Goal: Transaction & Acquisition: Purchase product/service

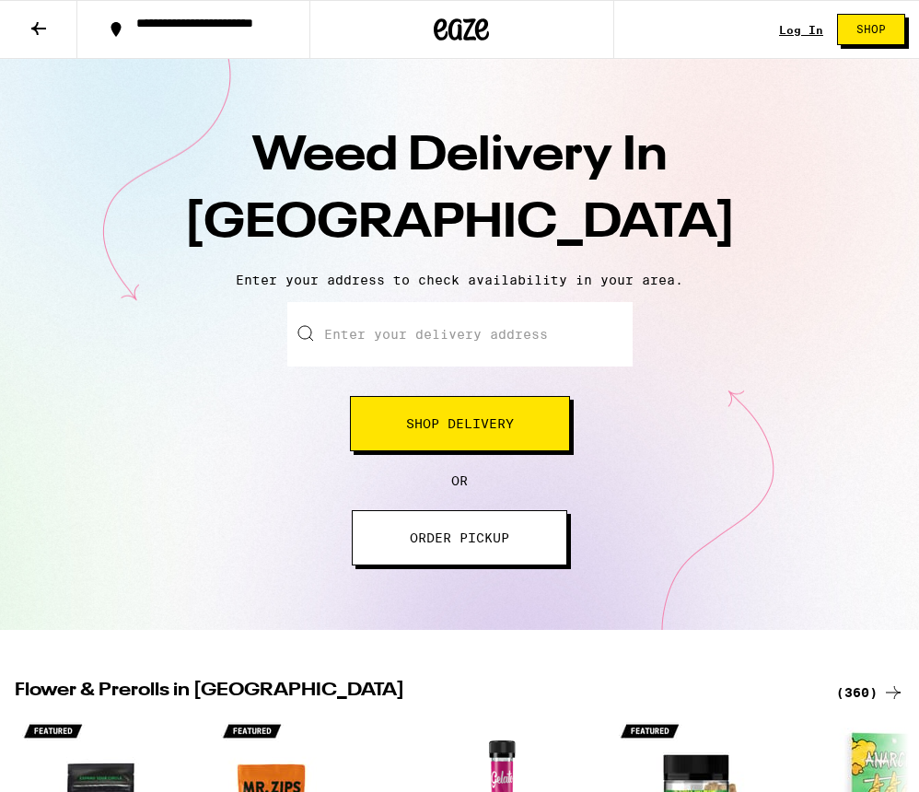
click at [529, 347] on input "Enter your delivery address" at bounding box center [459, 334] width 345 height 64
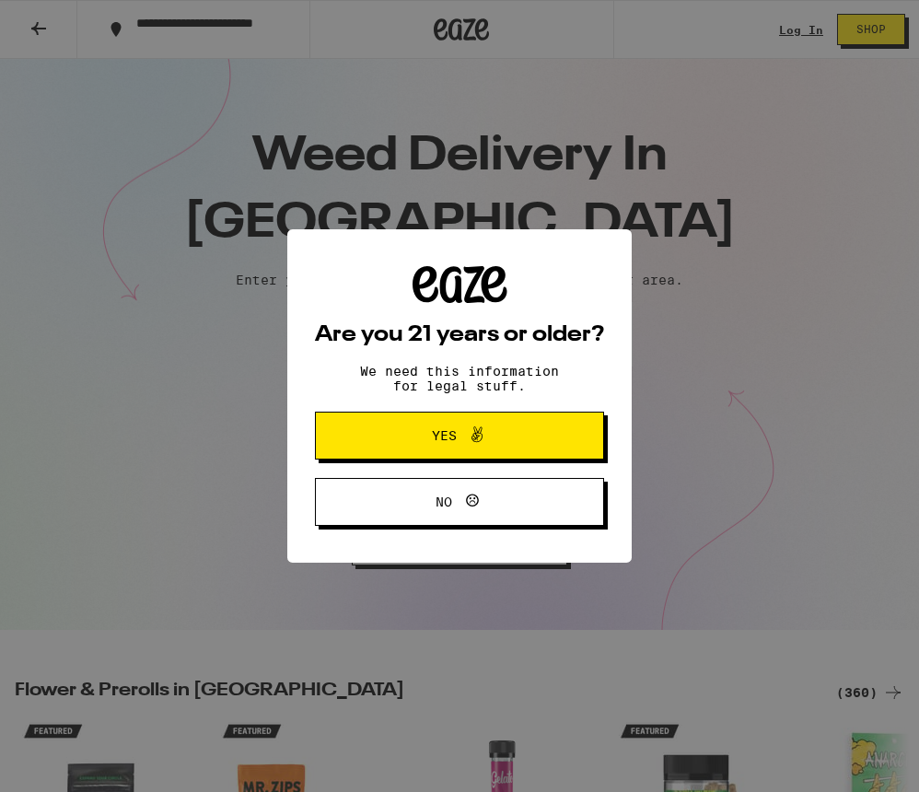
click at [551, 440] on button "Yes" at bounding box center [459, 436] width 289 height 48
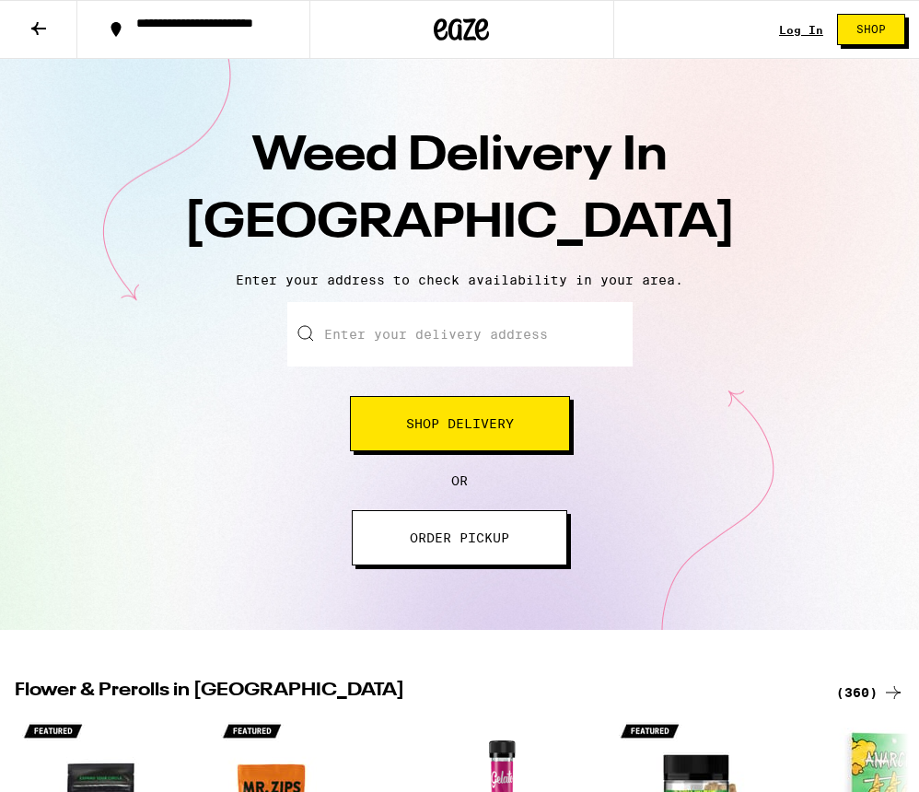
click at [497, 339] on input "Enter your delivery address" at bounding box center [459, 334] width 345 height 64
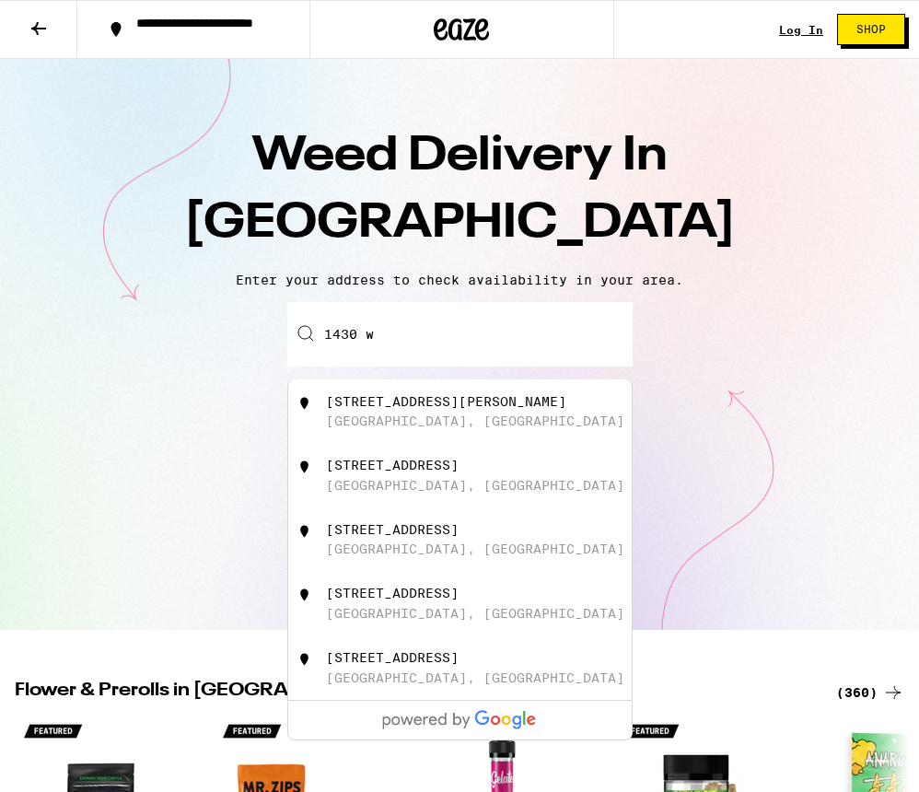
click at [489, 552] on div "[STREET_ADDRESS]" at bounding box center [490, 539] width 329 height 35
type input "[STREET_ADDRESS]"
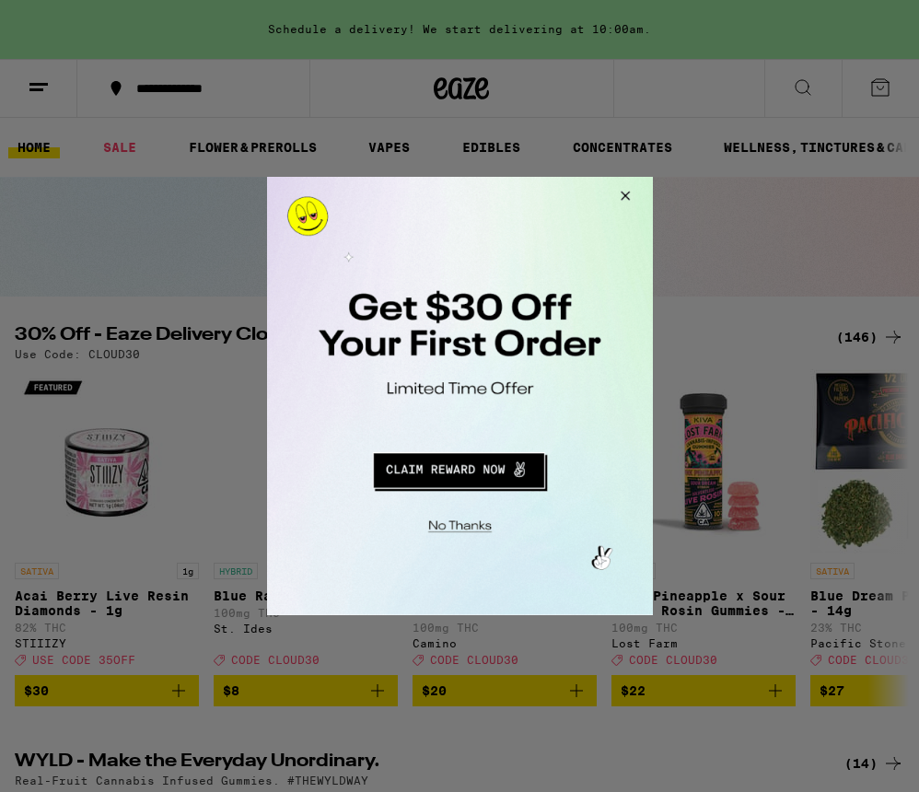
click at [629, 193] on button "Close Modal" at bounding box center [622, 199] width 50 height 44
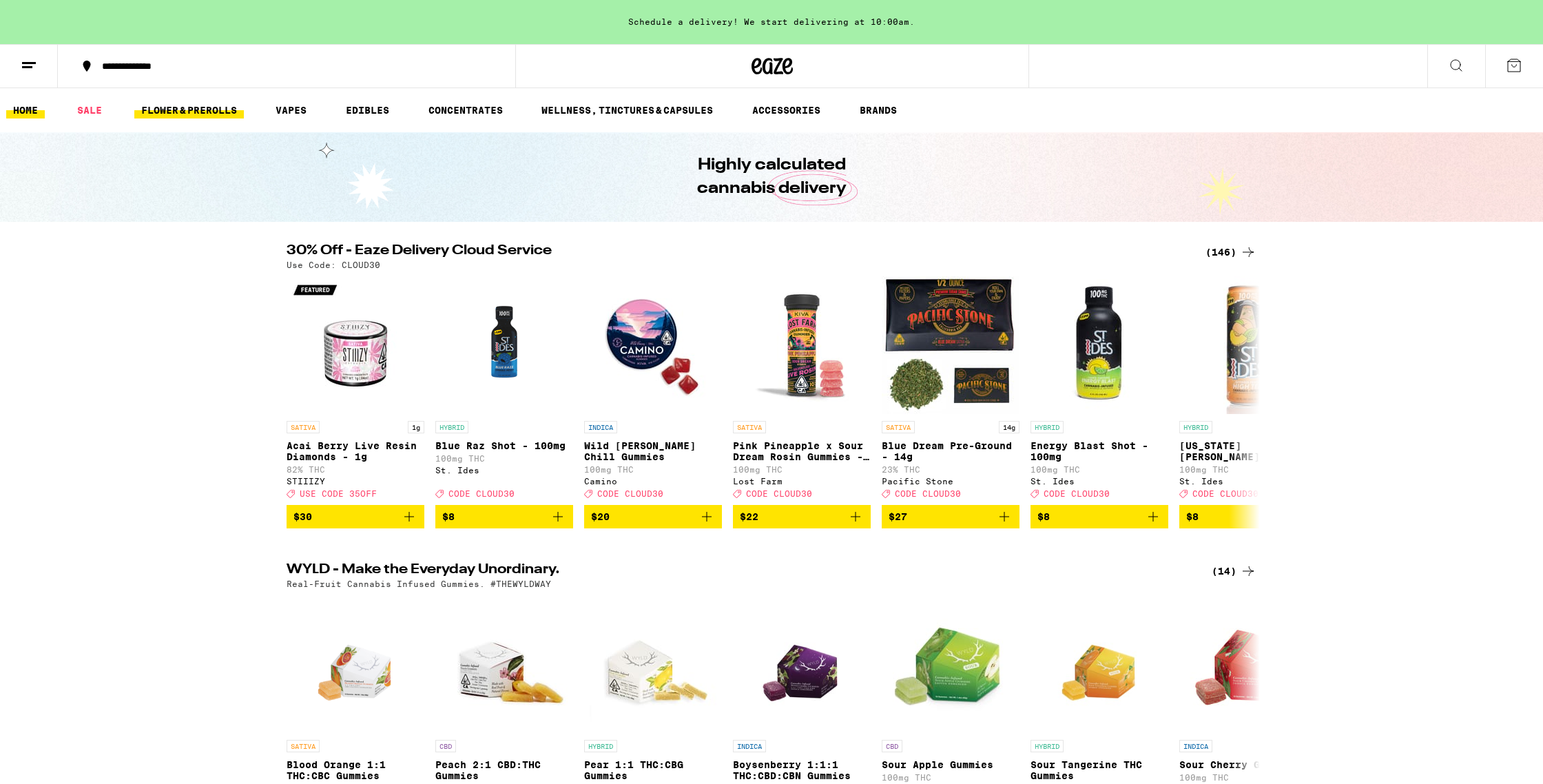
click at [164, 114] on link "FLOWER & PREROLLS" at bounding box center [189, 110] width 109 height 16
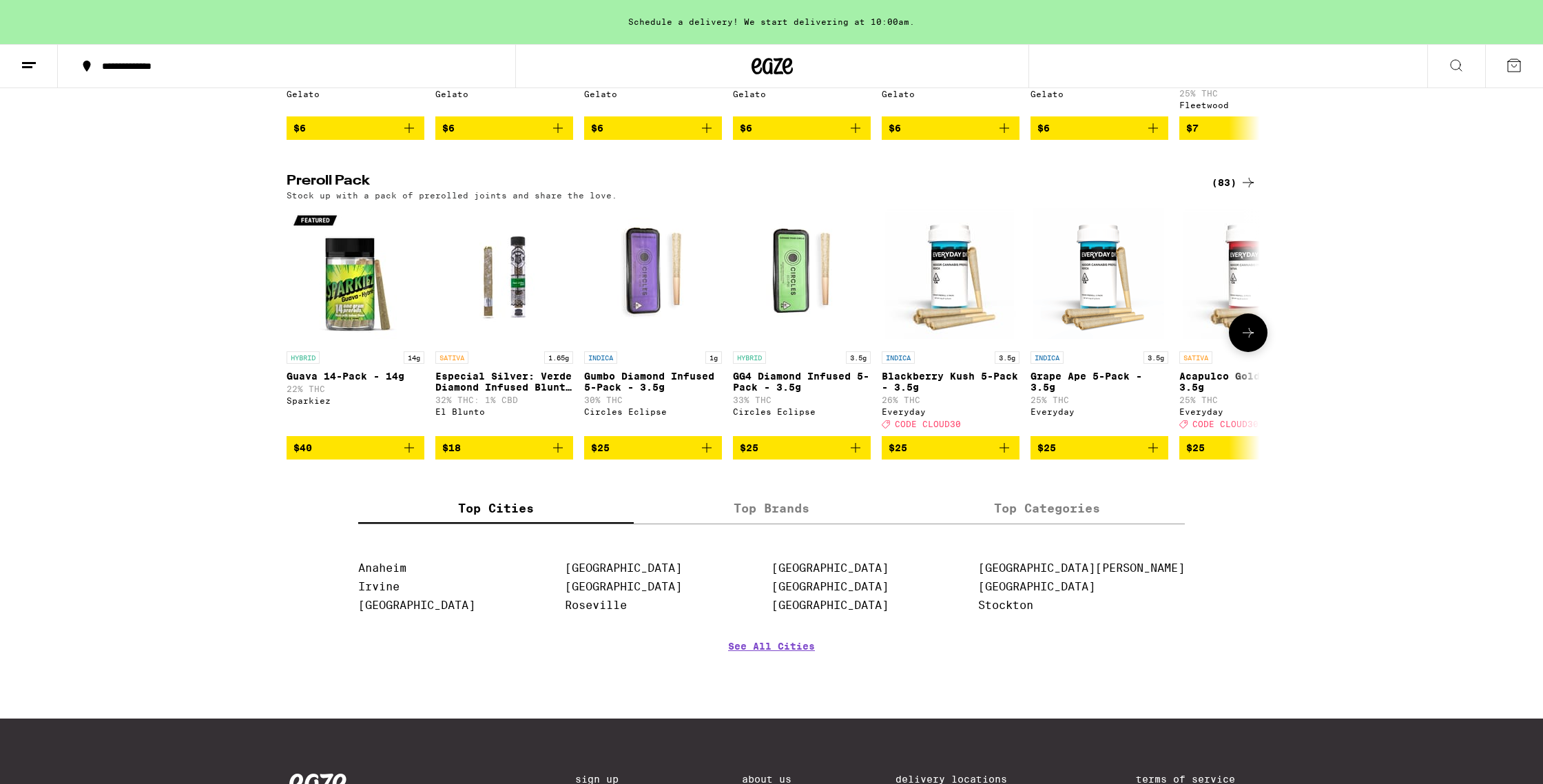
scroll to position [991, 0]
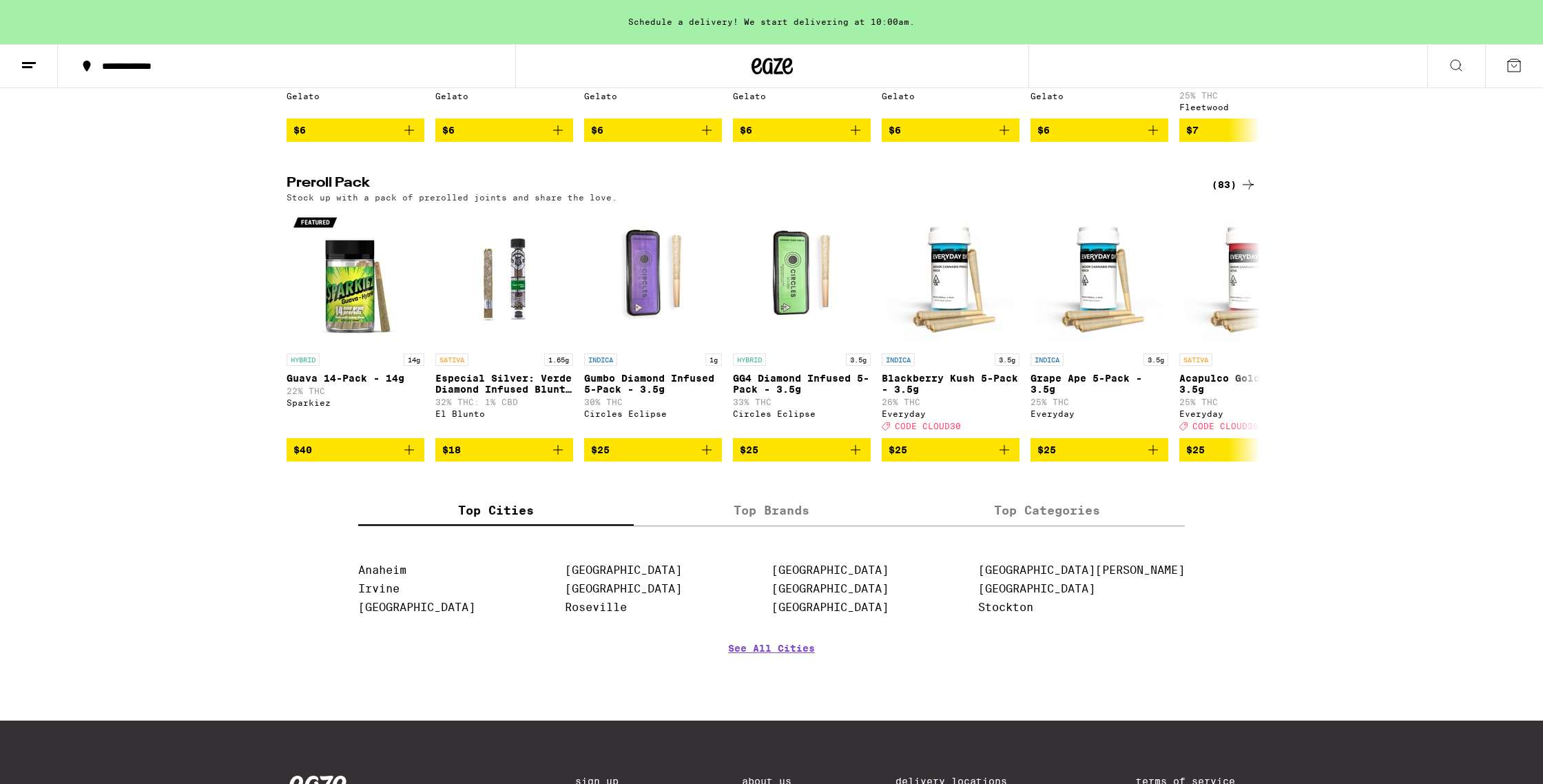
click at [687, 193] on div "(83)" at bounding box center [1234, 185] width 45 height 16
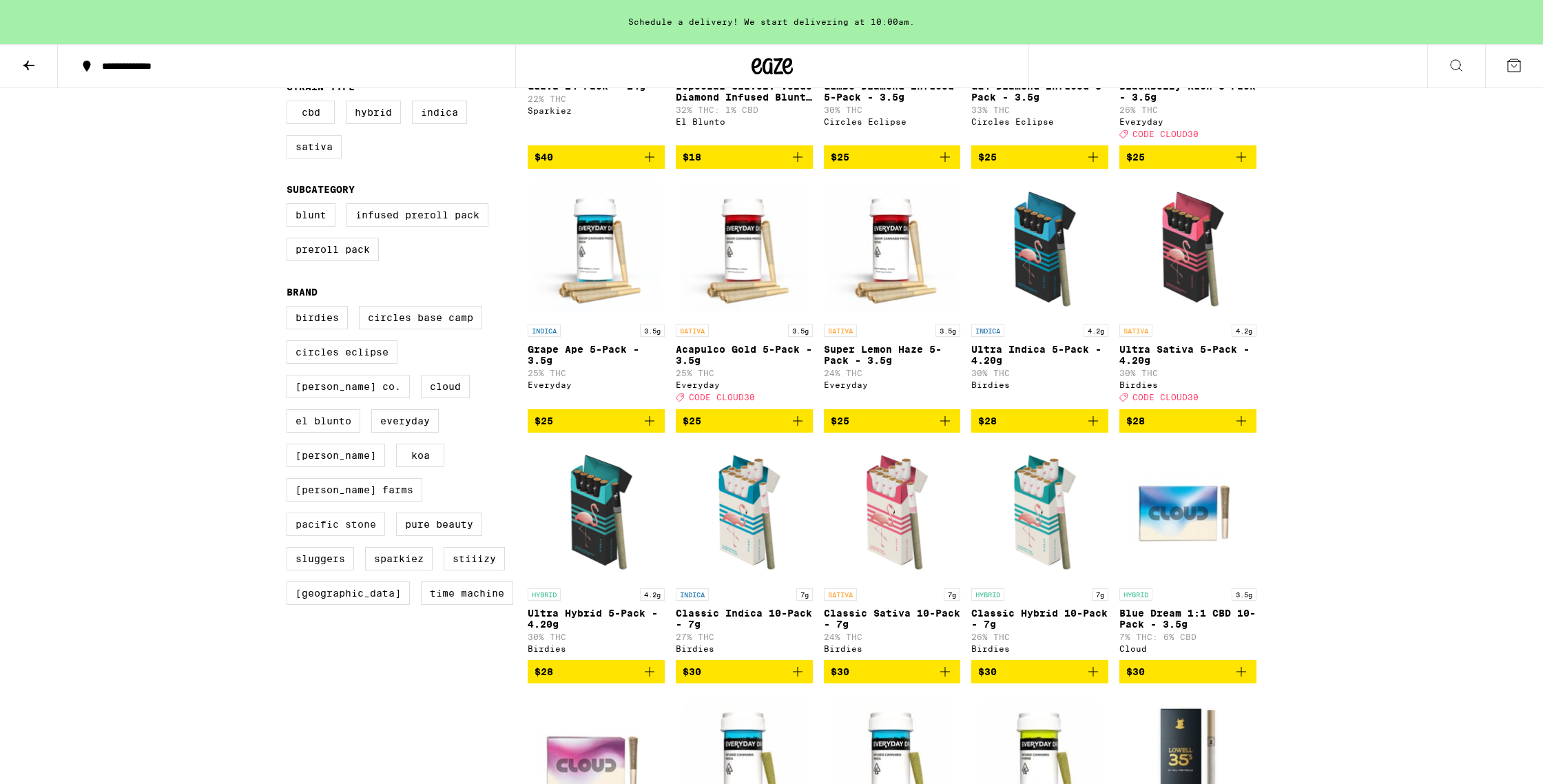
scroll to position [327, 0]
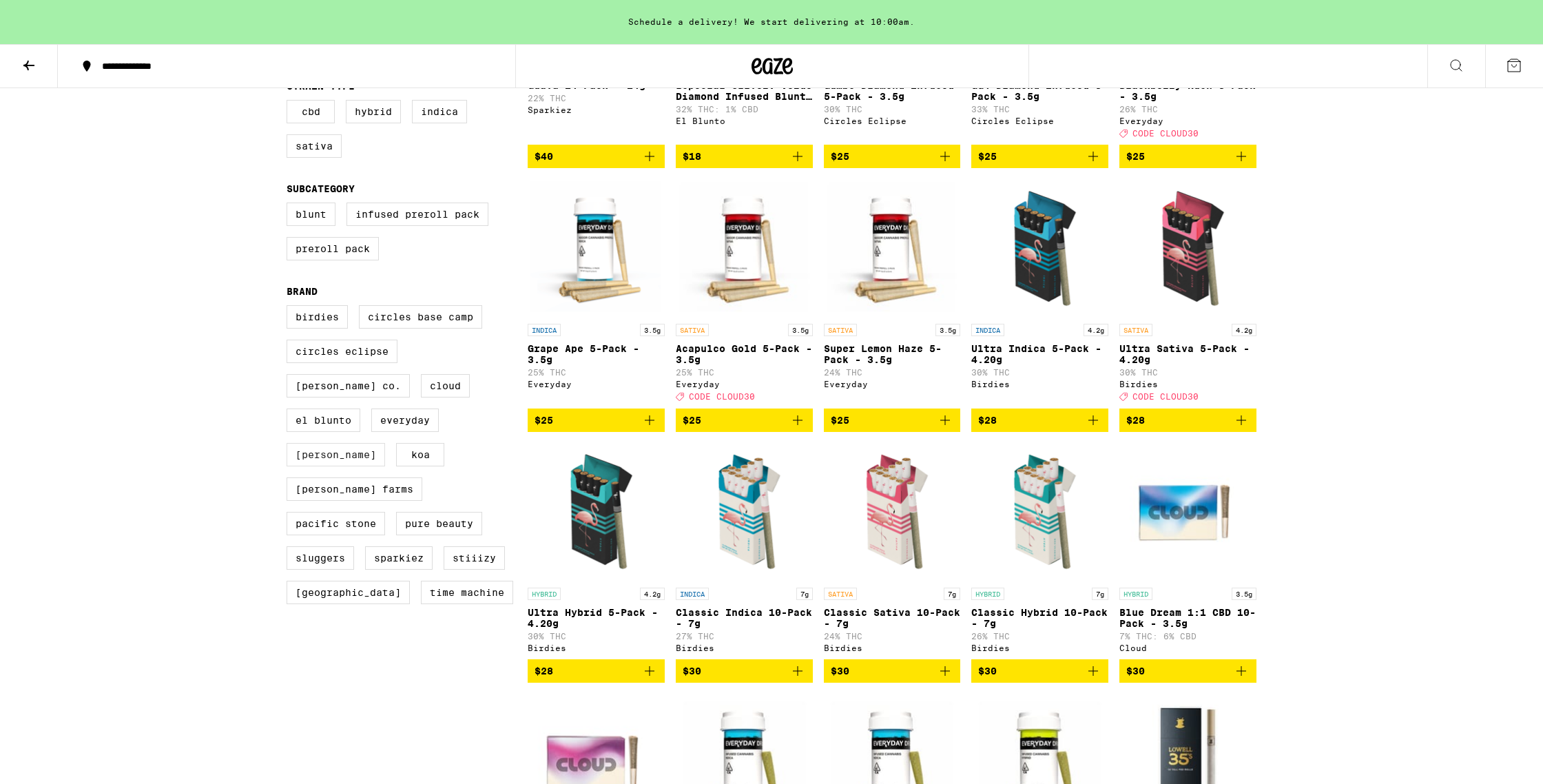
click at [314, 447] on label "[PERSON_NAME]" at bounding box center [336, 454] width 99 height 23
click at [290, 308] on input "[PERSON_NAME]" at bounding box center [290, 307] width 1 height 1
checkbox input "true"
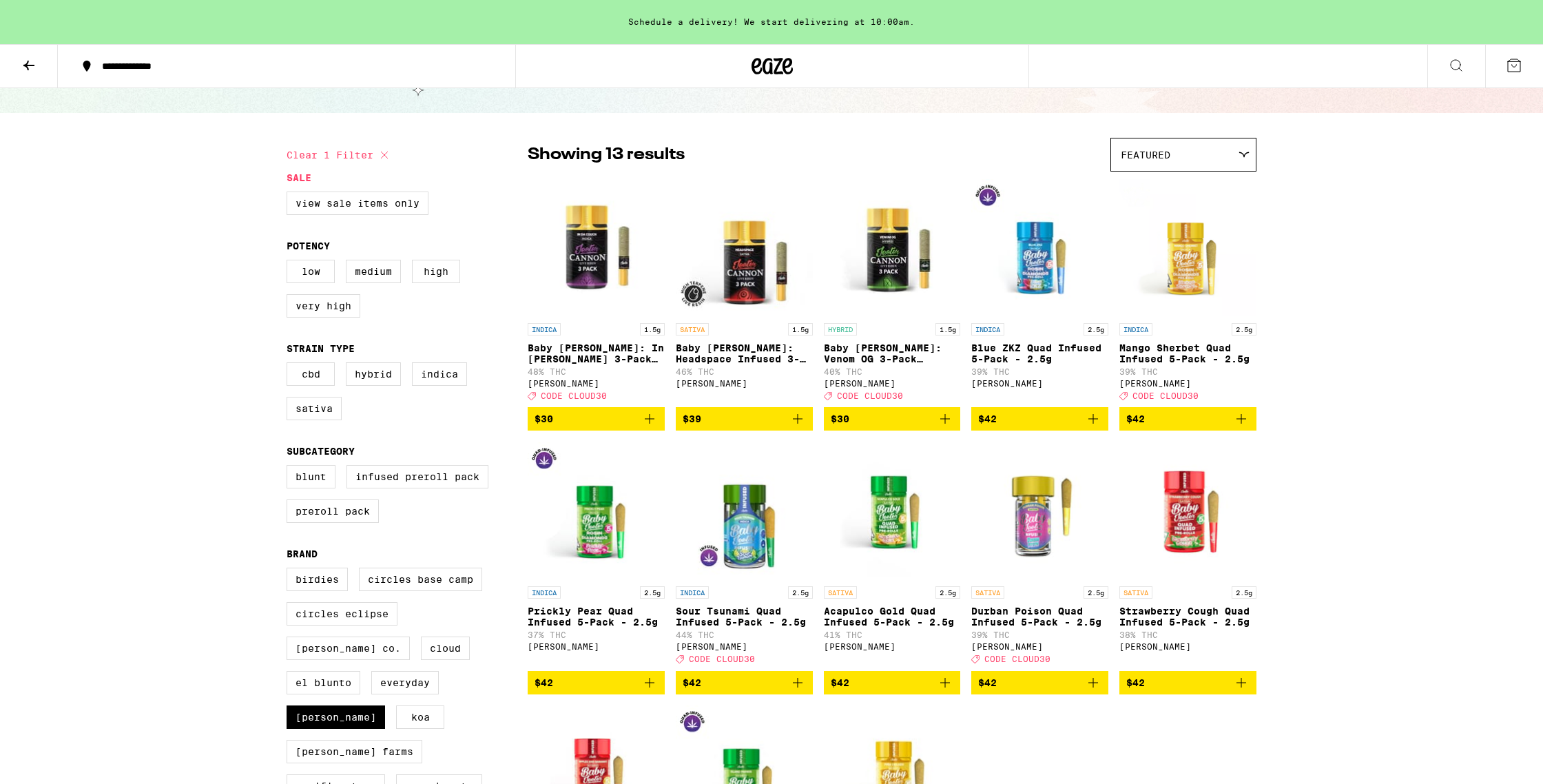
scroll to position [63, 0]
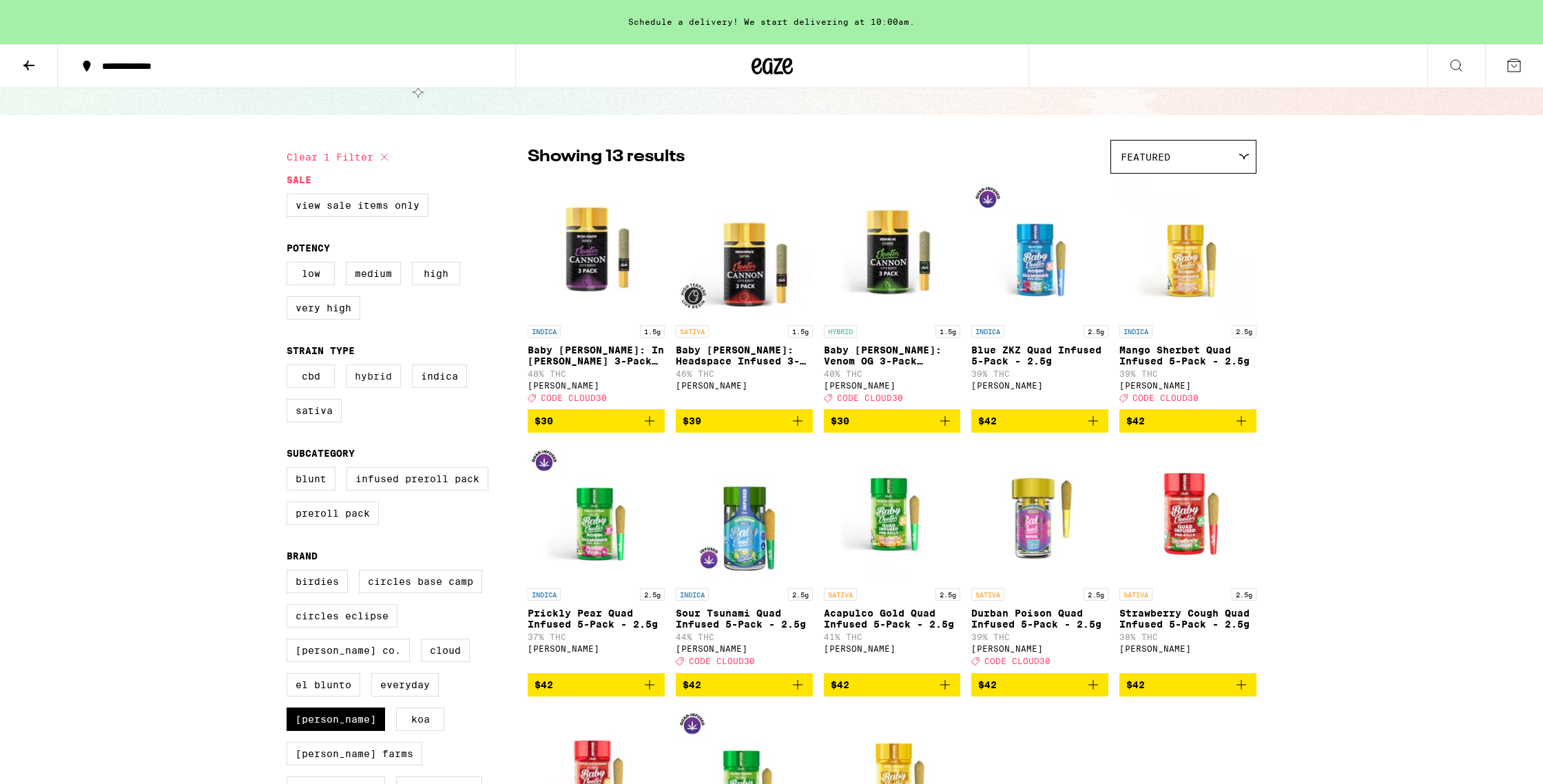
click at [377, 388] on label "Hybrid" at bounding box center [373, 376] width 55 height 23
click at [290, 367] on input "Hybrid" at bounding box center [290, 367] width 1 height 1
checkbox input "true"
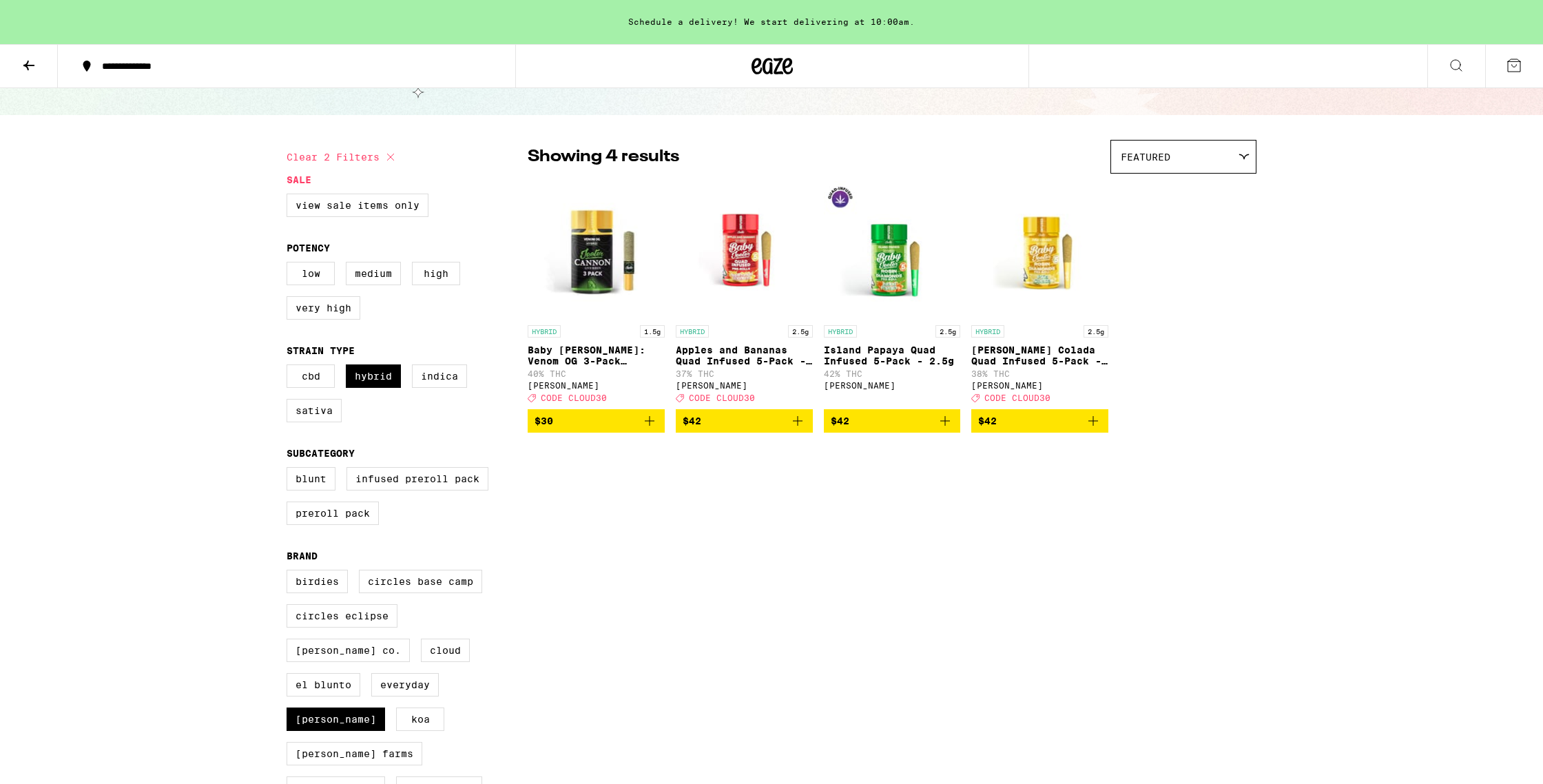
click at [687, 429] on icon "Add to bag" at bounding box center [1093, 420] width 16 height 16
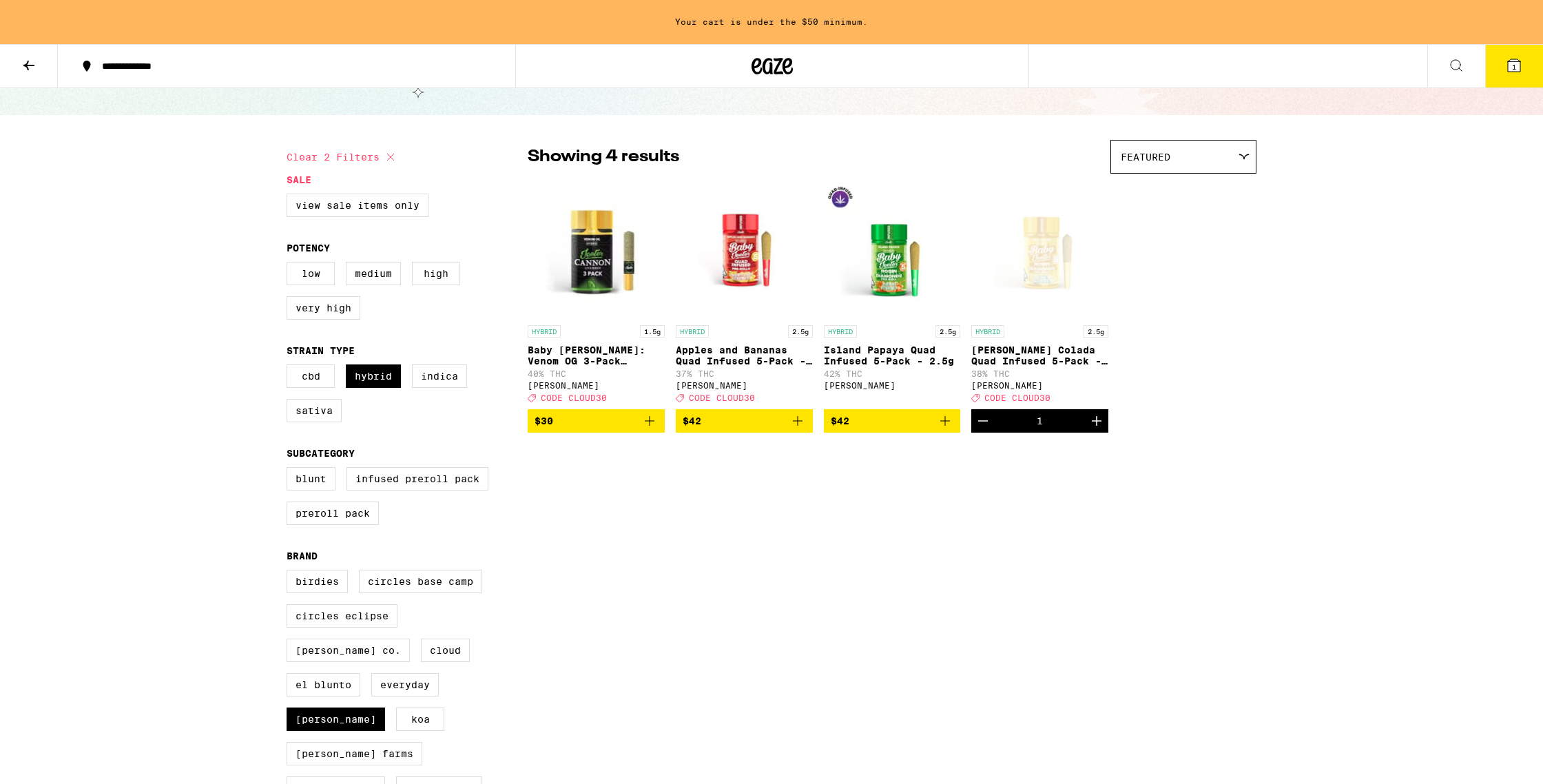
click at [687, 70] on span "1" at bounding box center [1515, 67] width 4 height 8
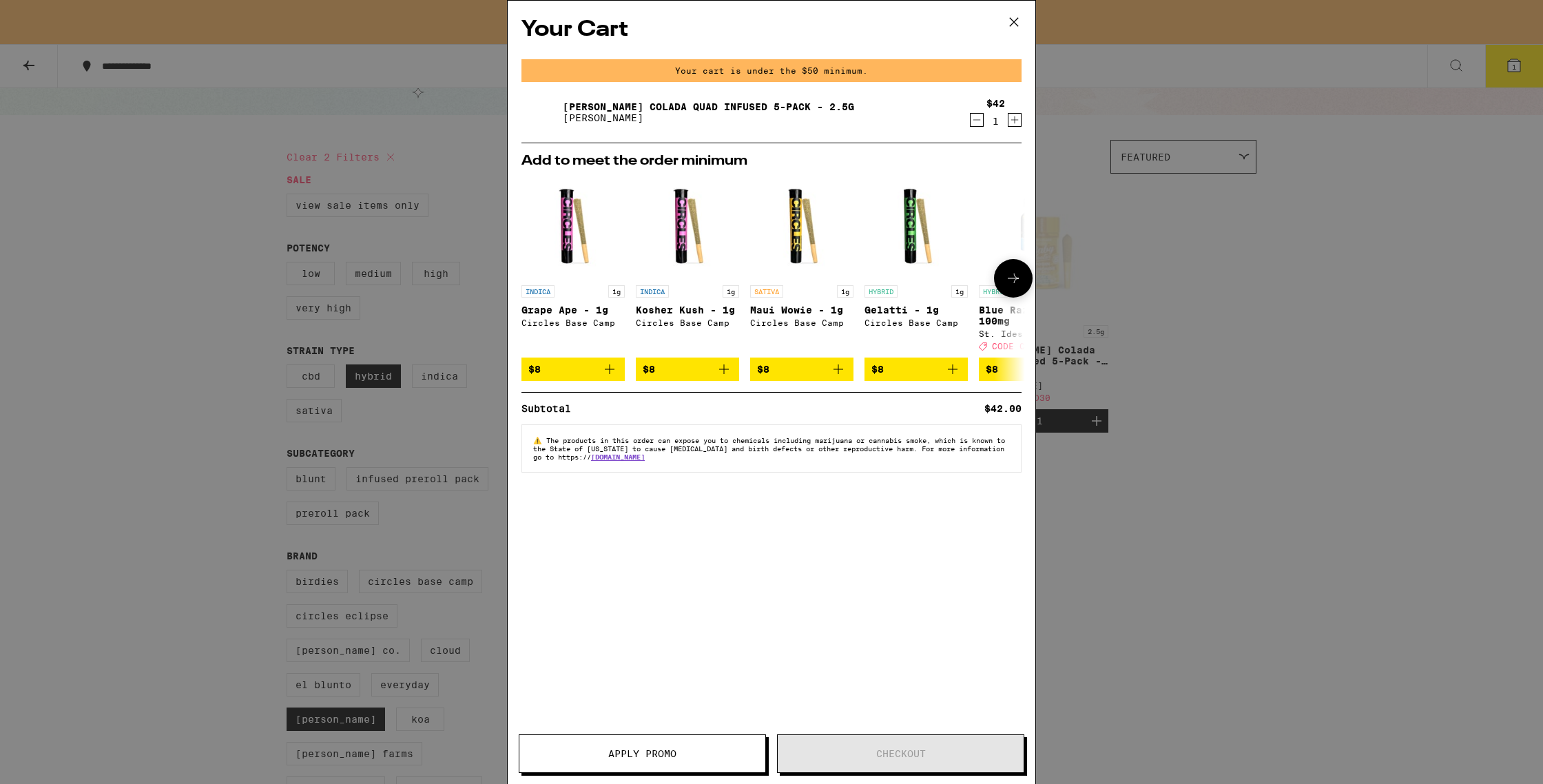
click at [687, 276] on icon at bounding box center [1013, 278] width 16 height 16
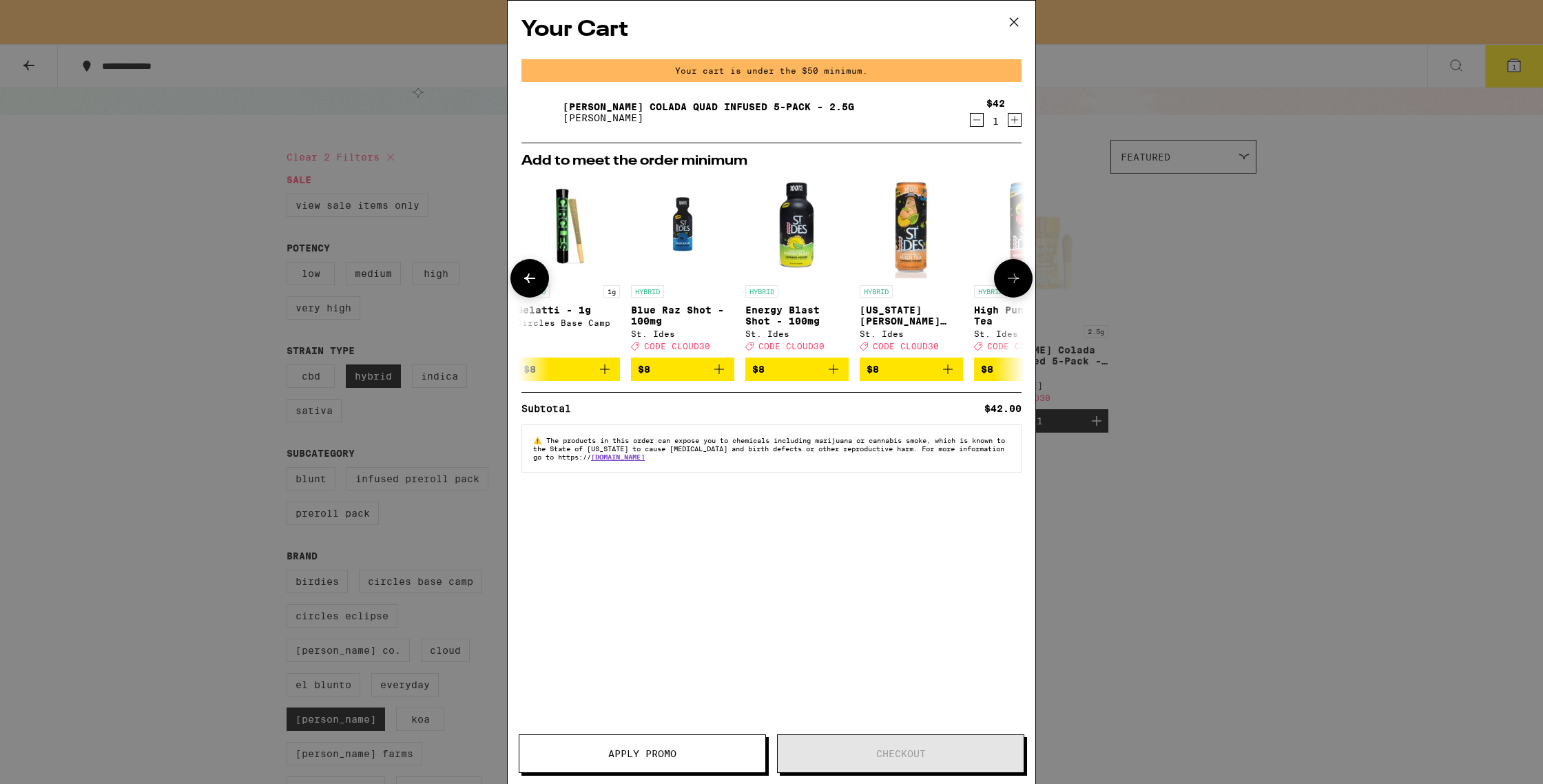
scroll to position [0, 350]
click at [531, 281] on icon at bounding box center [530, 278] width 11 height 10
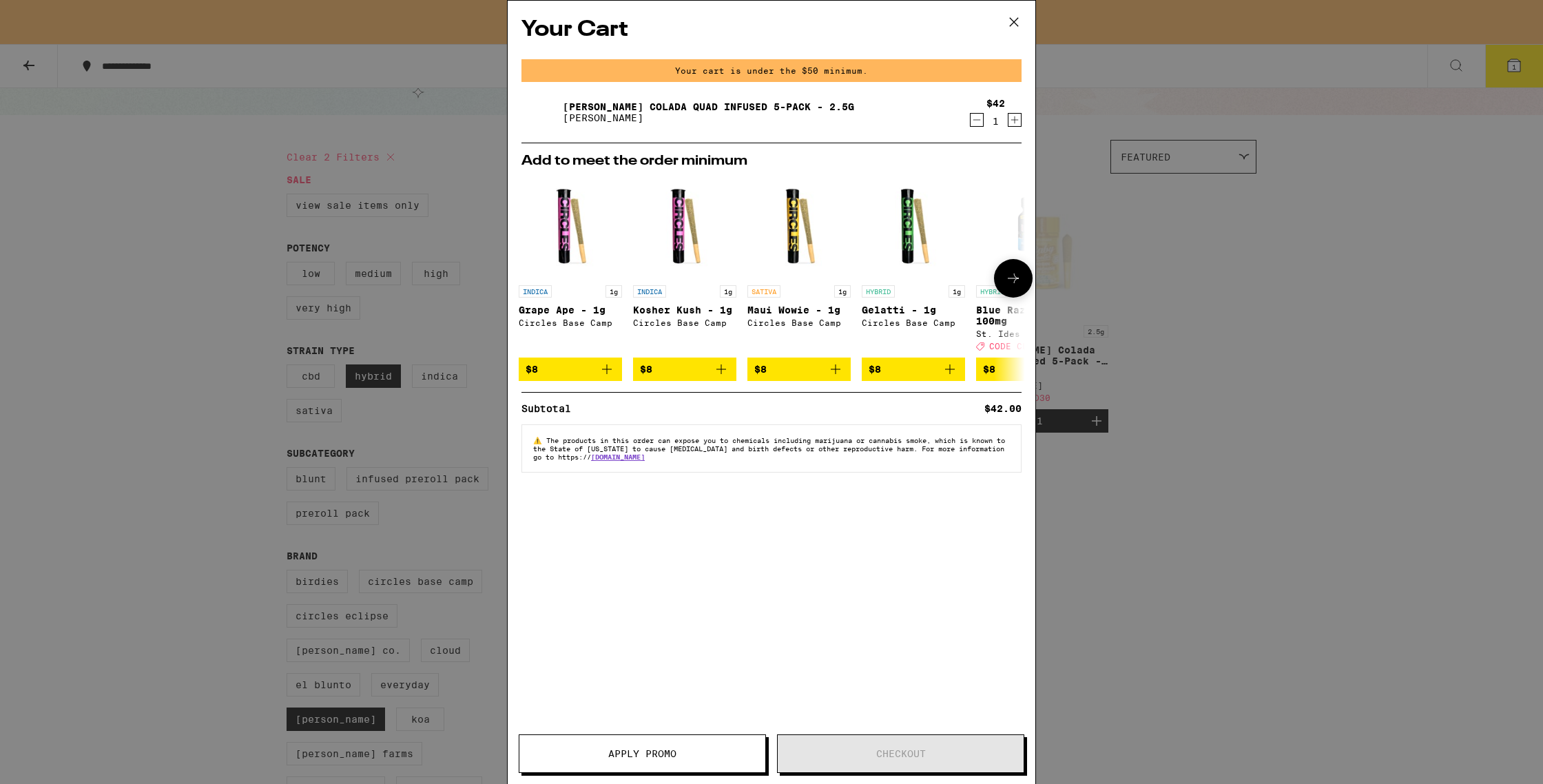
scroll to position [0, 0]
click at [687, 370] on icon "Add to bag" at bounding box center [838, 369] width 16 height 16
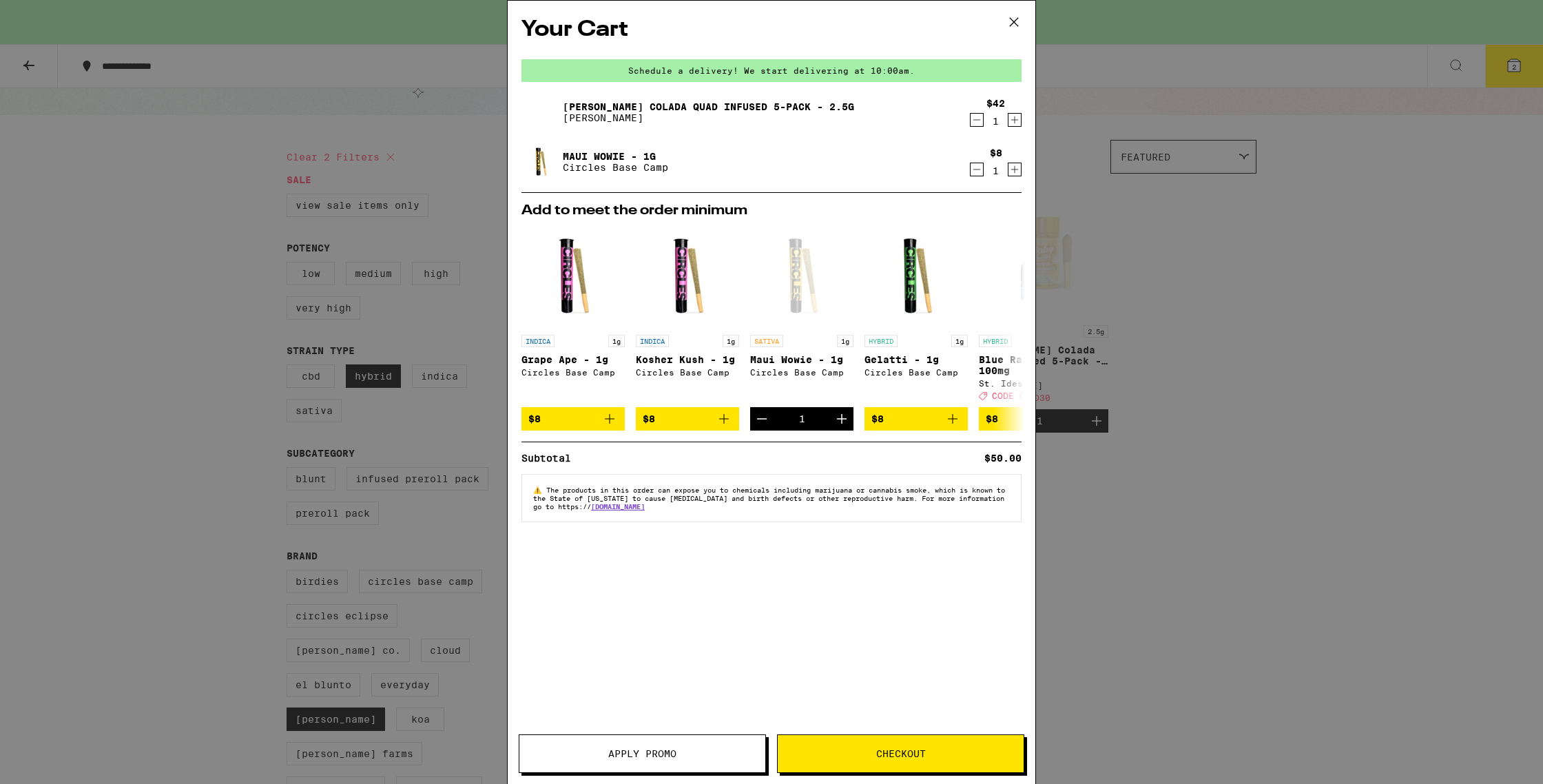
click at [687, 592] on span "Checkout" at bounding box center [901, 753] width 49 height 10
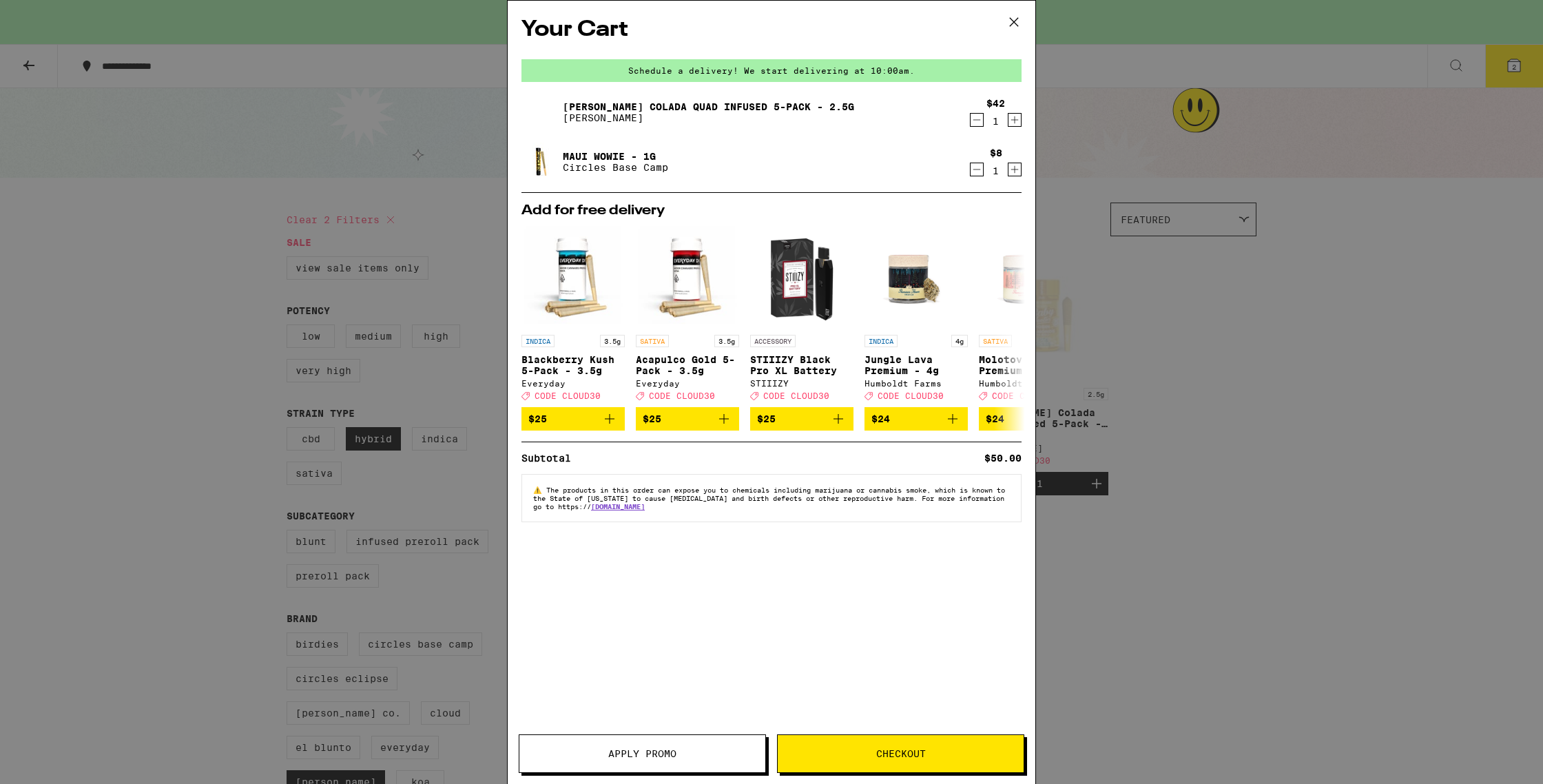
click at [664, 592] on span "Apply Promo" at bounding box center [642, 753] width 68 height 10
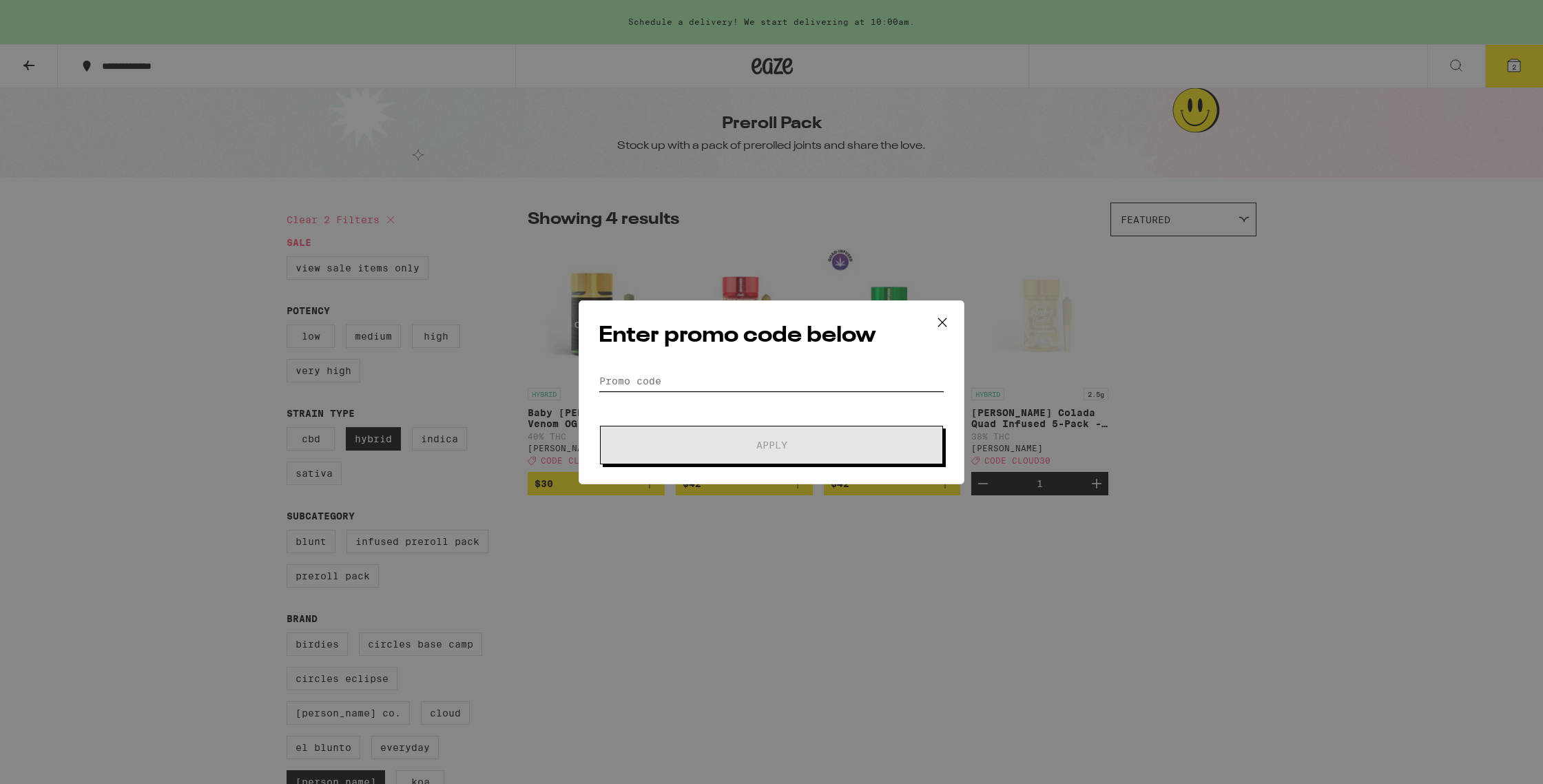
click at [624, 382] on input "Promo Code" at bounding box center [772, 381] width 346 height 21
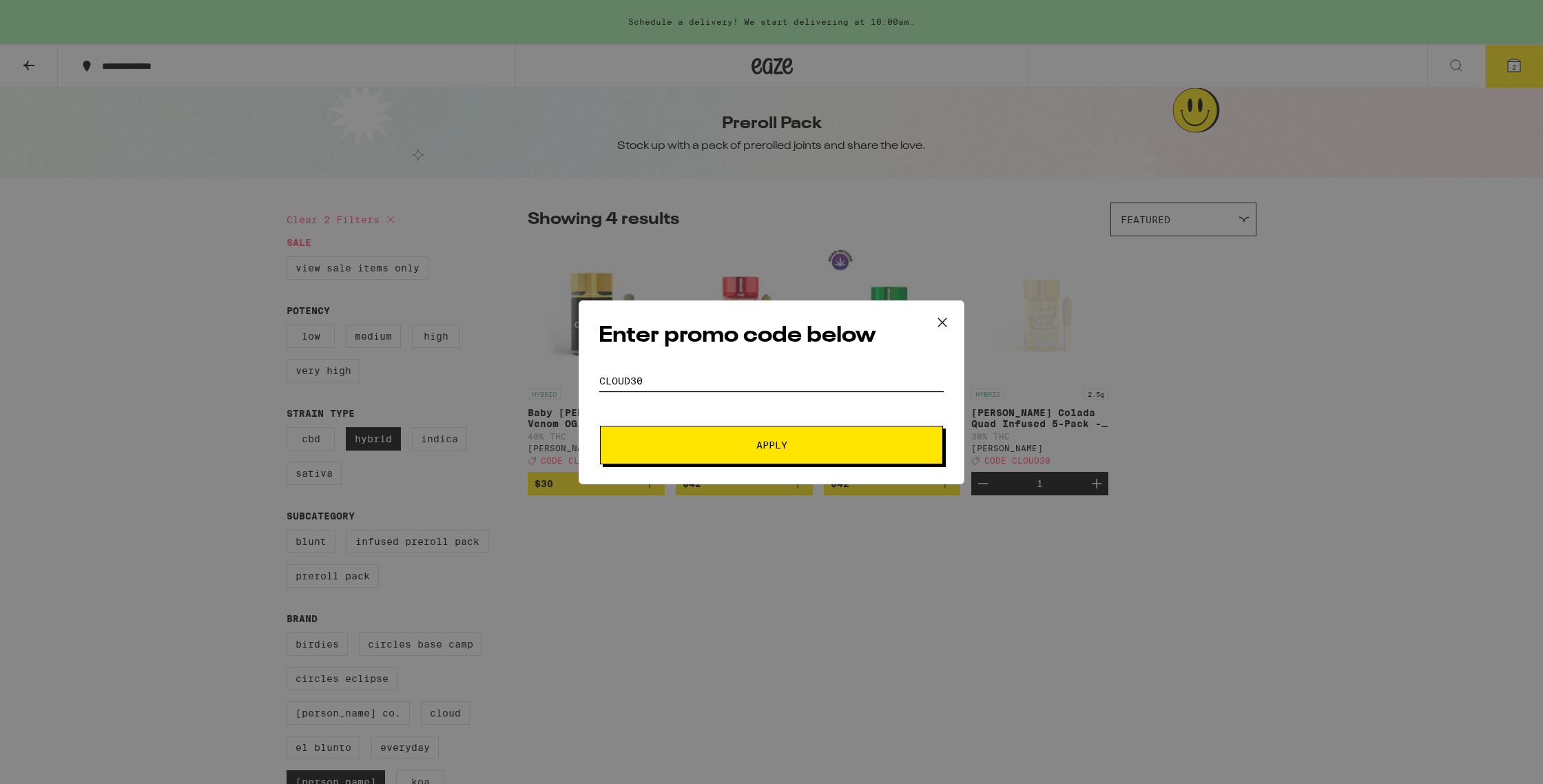
type input "CLOUD30"
click at [687, 443] on span "Apply" at bounding box center [772, 444] width 31 height 10
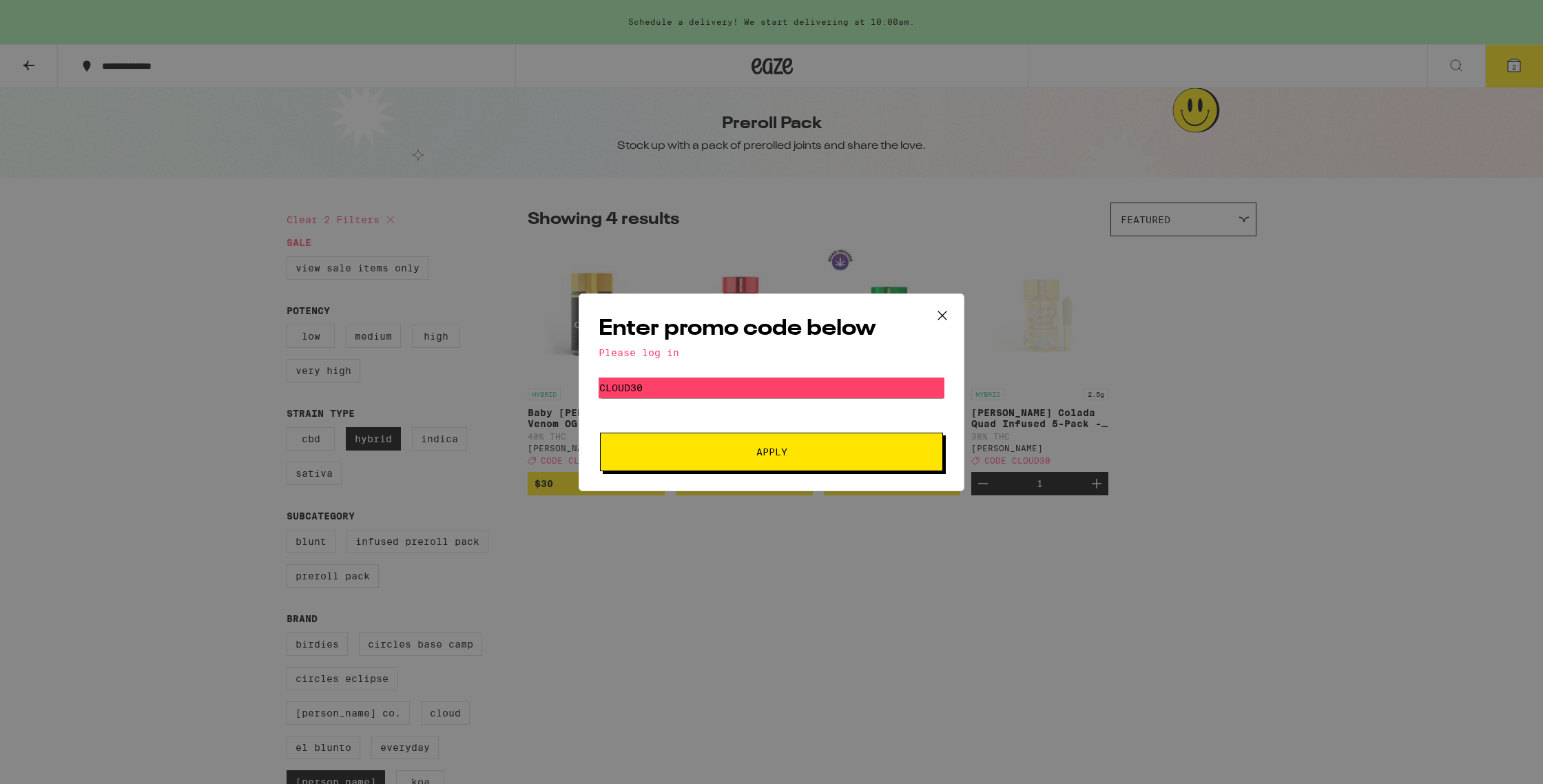
click at [687, 459] on button "Apply" at bounding box center [772, 452] width 343 height 39
click at [687, 316] on icon at bounding box center [942, 314] width 8 height 8
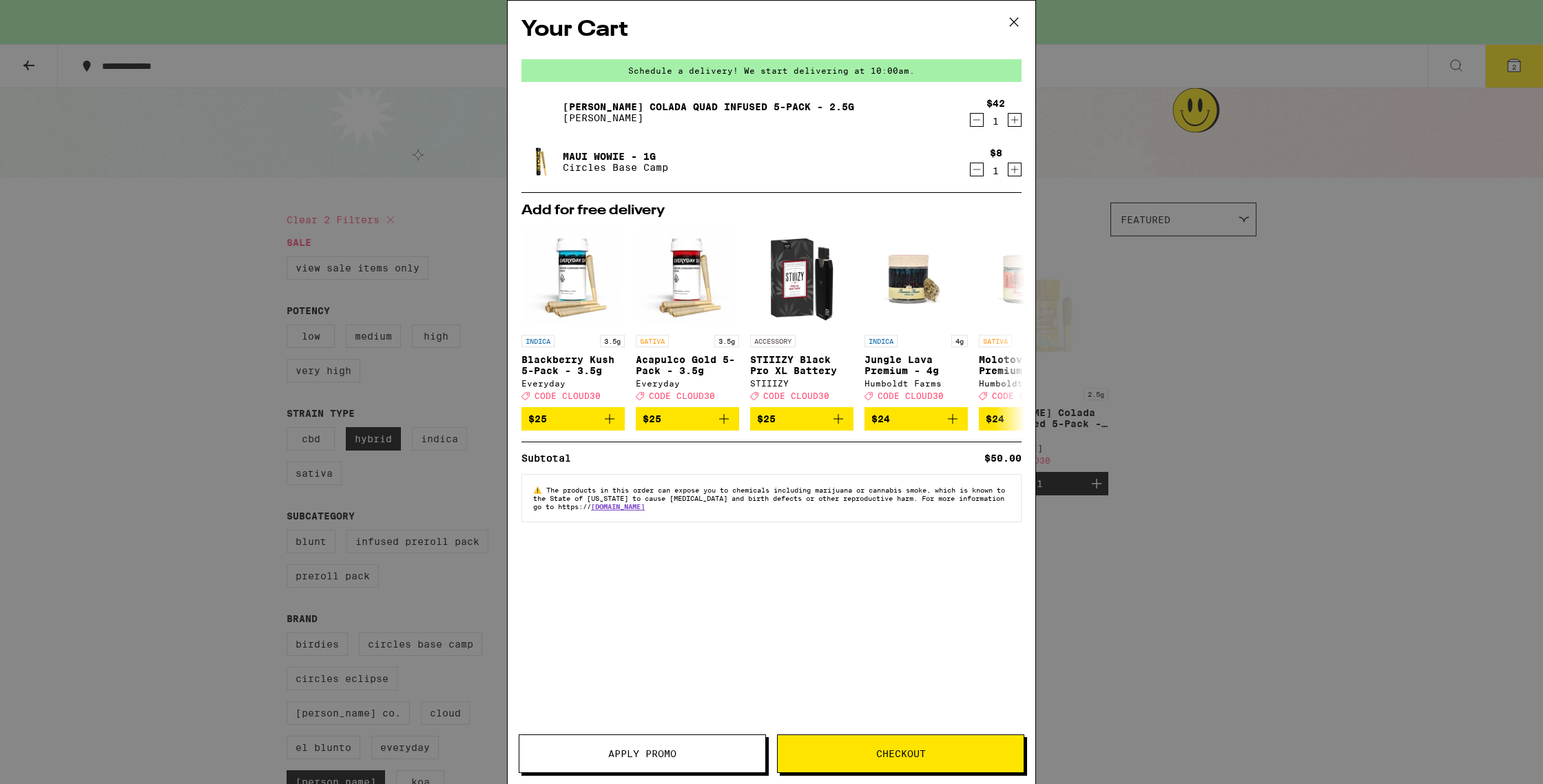
click at [687, 16] on icon at bounding box center [1014, 22] width 21 height 21
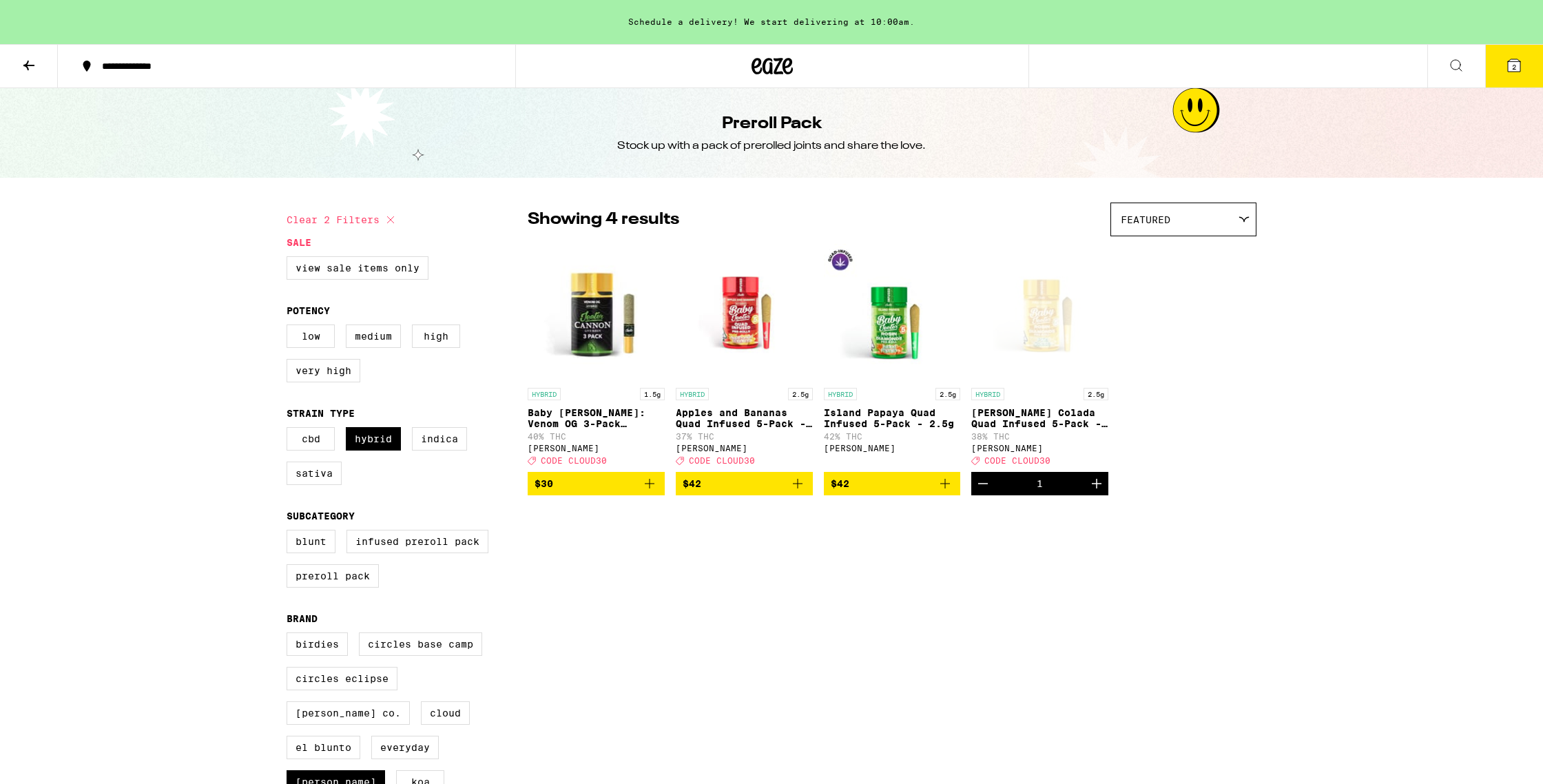
click at [687, 69] on icon at bounding box center [1514, 65] width 16 height 16
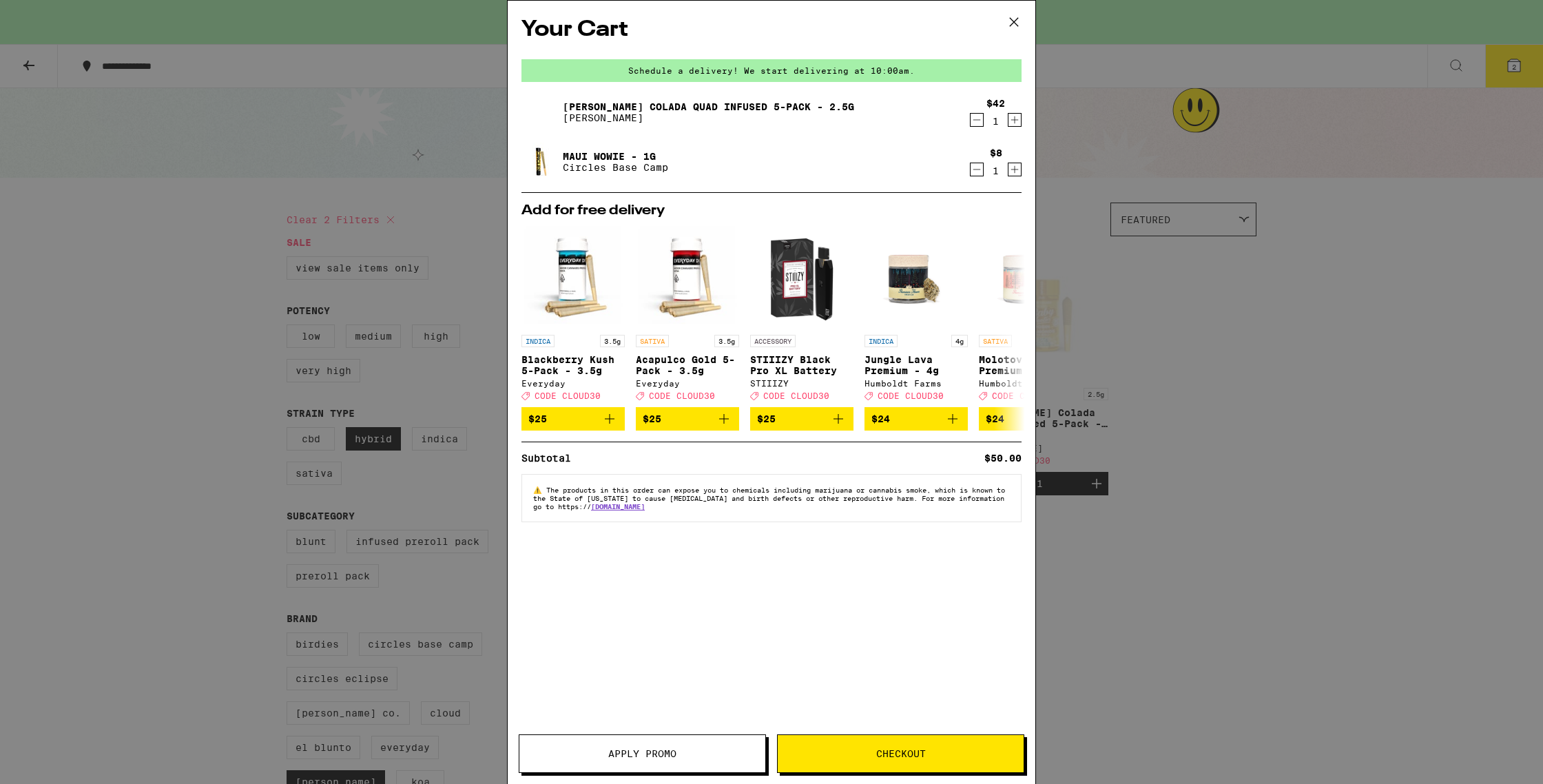
drag, startPoint x: 899, startPoint y: 759, endPoint x: 896, endPoint y: 744, distance: 15.3
click at [687, 592] on button "Checkout" at bounding box center [900, 753] width 247 height 39
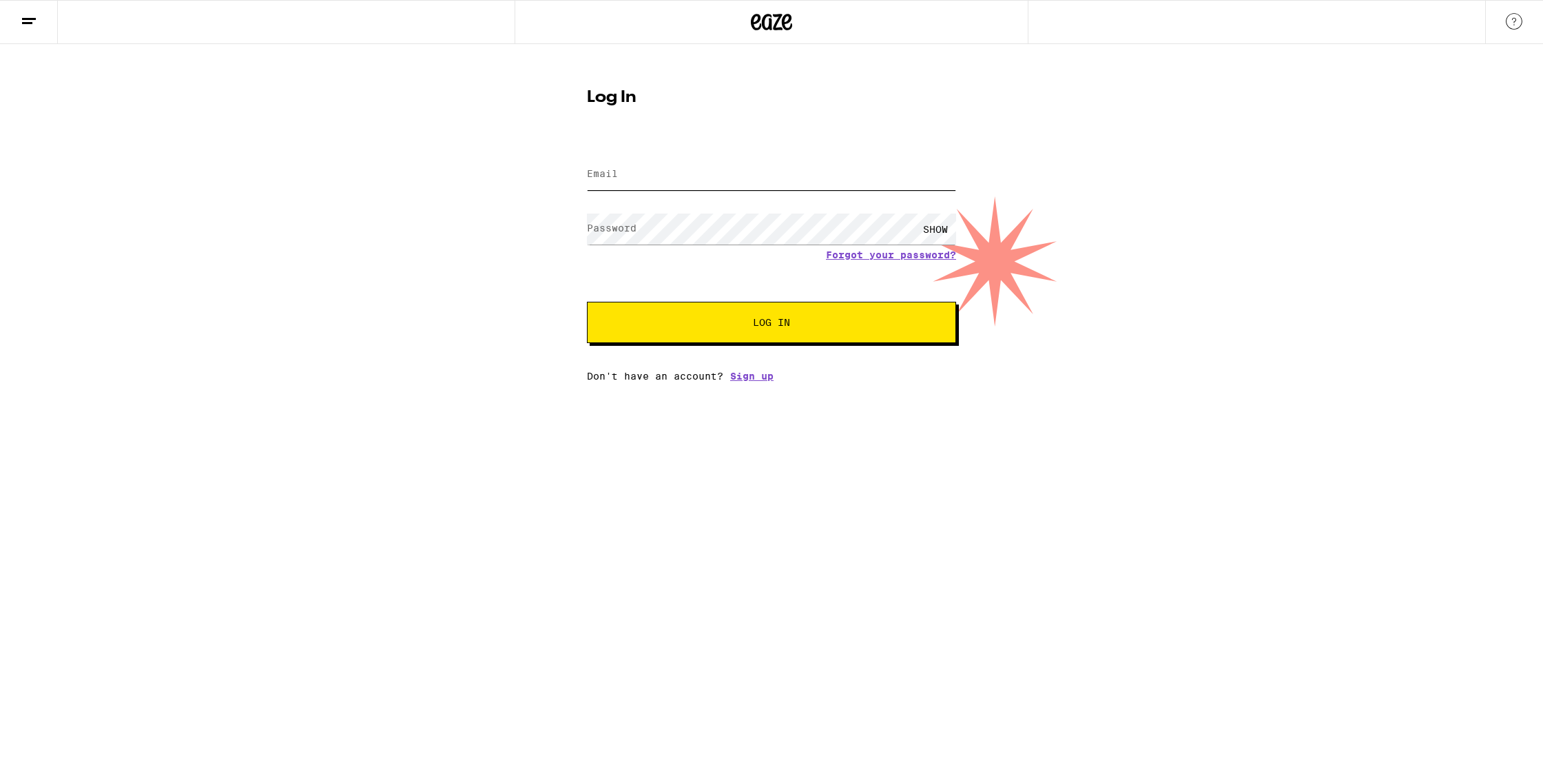
click at [627, 176] on input "Email" at bounding box center [771, 174] width 369 height 31
type input "[EMAIL_ADDRESS][PERSON_NAME][DOMAIN_NAME]"
click at [687, 307] on button "Log In" at bounding box center [771, 322] width 369 height 41
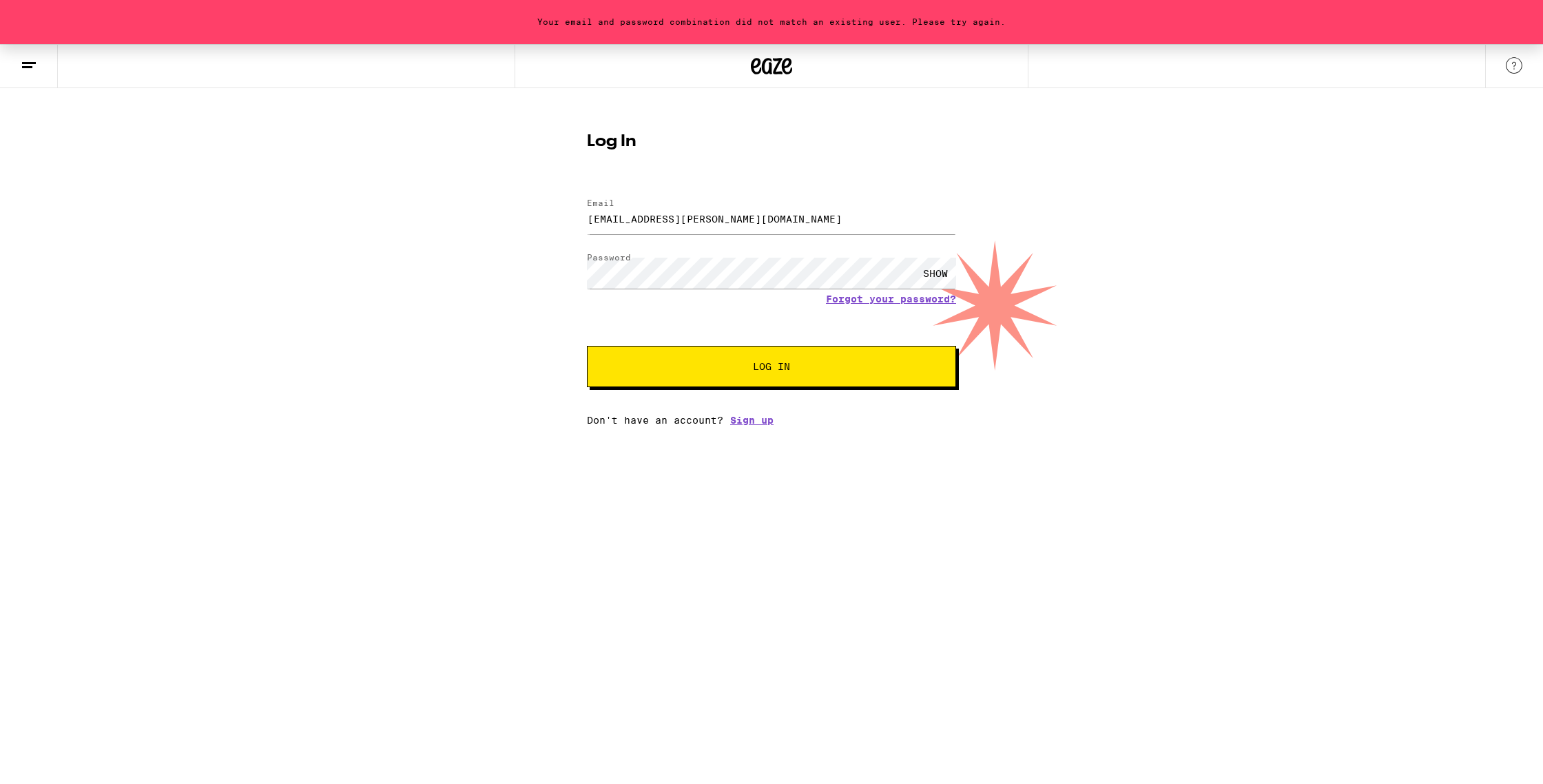
click at [687, 269] on div "SHOW" at bounding box center [935, 272] width 41 height 31
click at [656, 371] on span "Log In" at bounding box center [772, 366] width 257 height 10
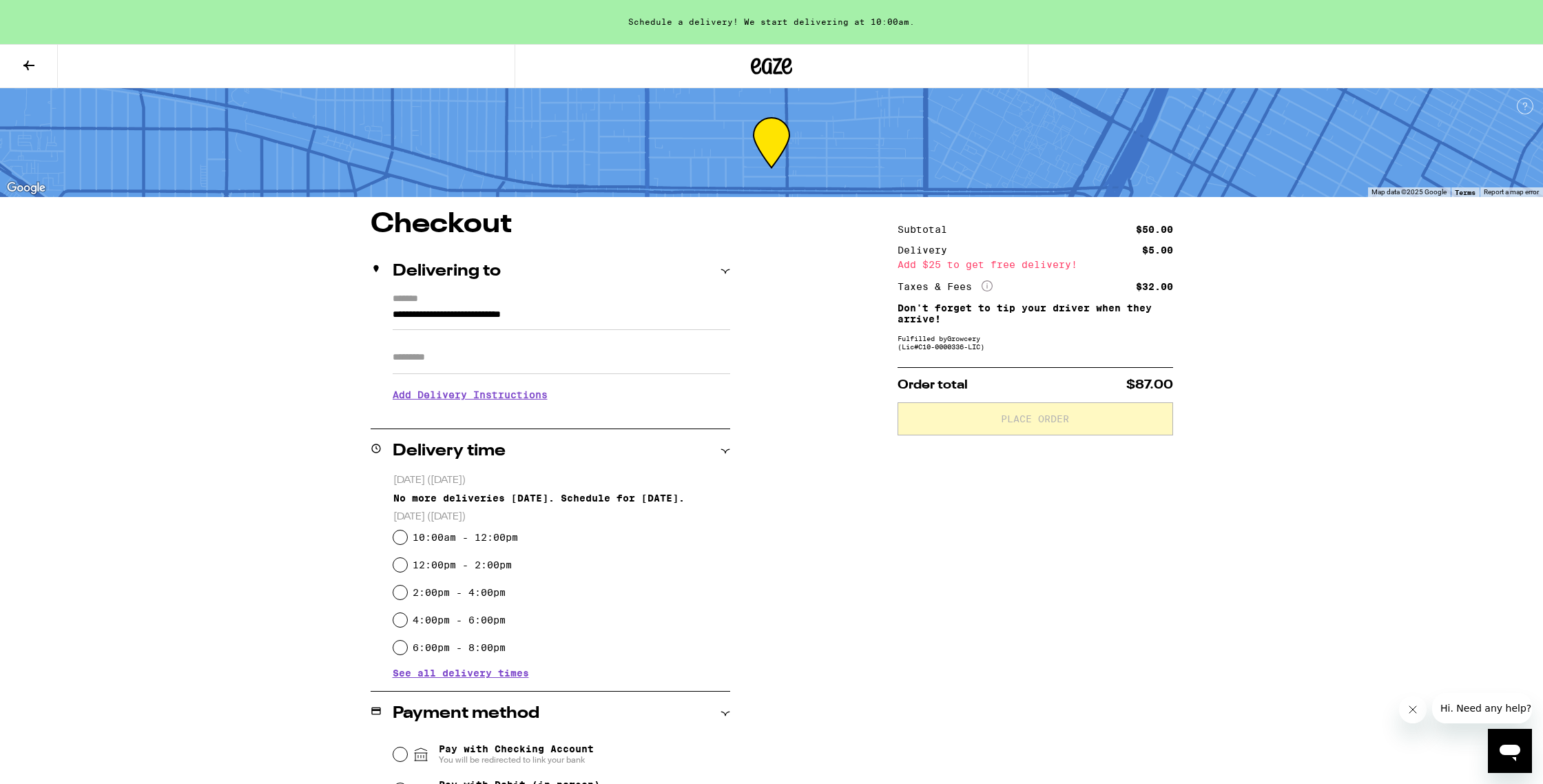
scroll to position [212, 0]
